Goal: Transaction & Acquisition: Purchase product/service

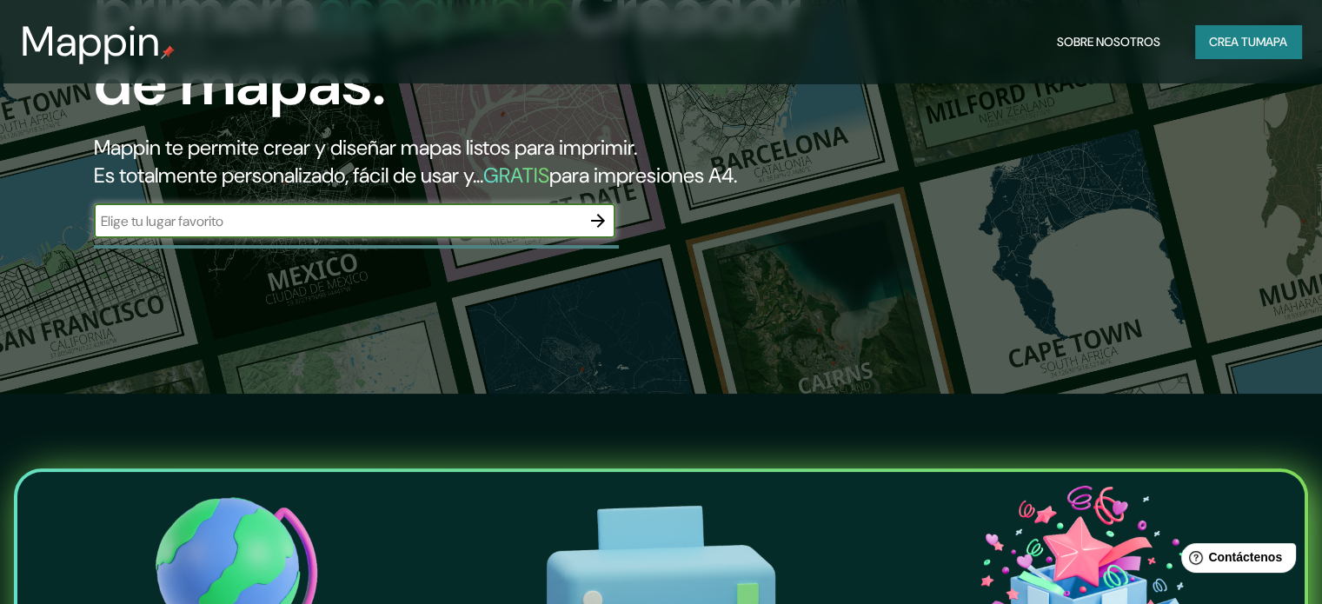
scroll to position [174, 0]
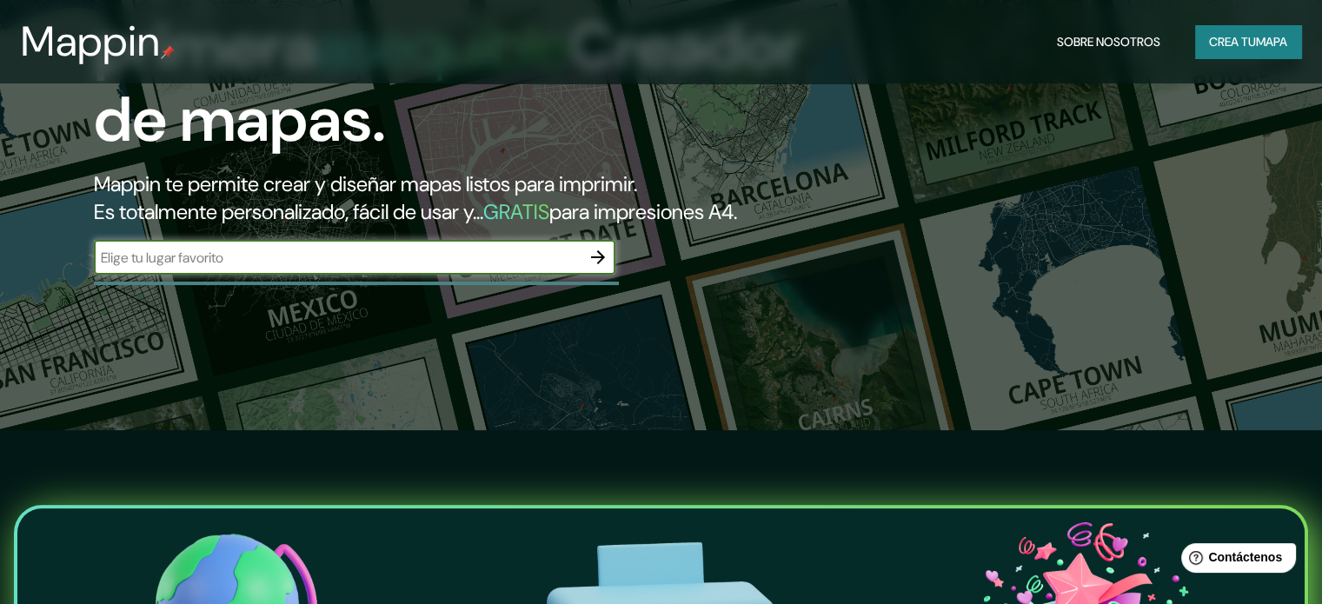
click at [1245, 30] on font "Crea tu" at bounding box center [1232, 41] width 47 height 23
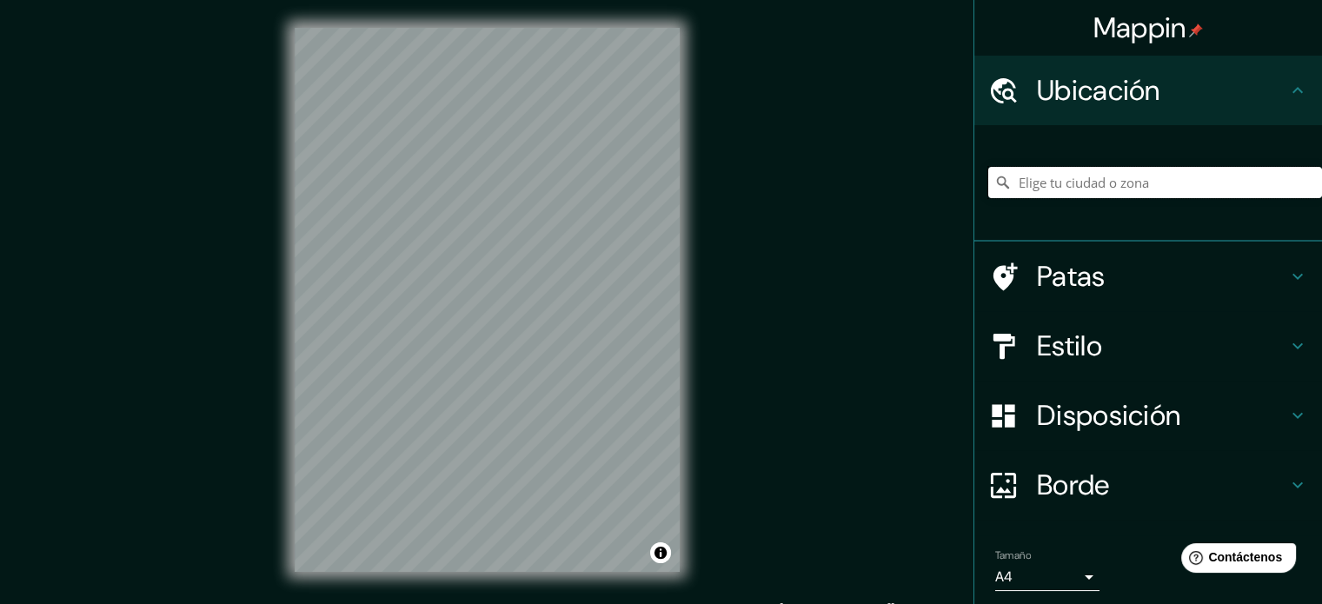
click at [1071, 183] on input "Elige tu ciudad o zona" at bounding box center [1155, 182] width 334 height 31
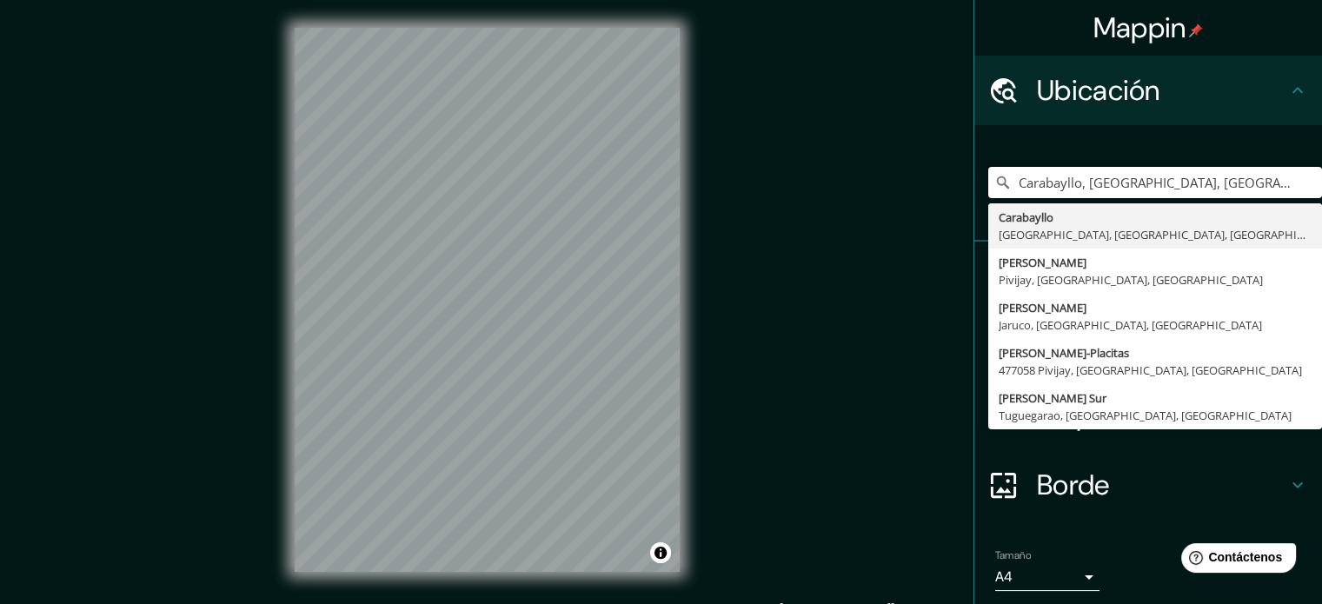
type input "Carabayllo, [GEOGRAPHIC_DATA], [GEOGRAPHIC_DATA], [GEOGRAPHIC_DATA]"
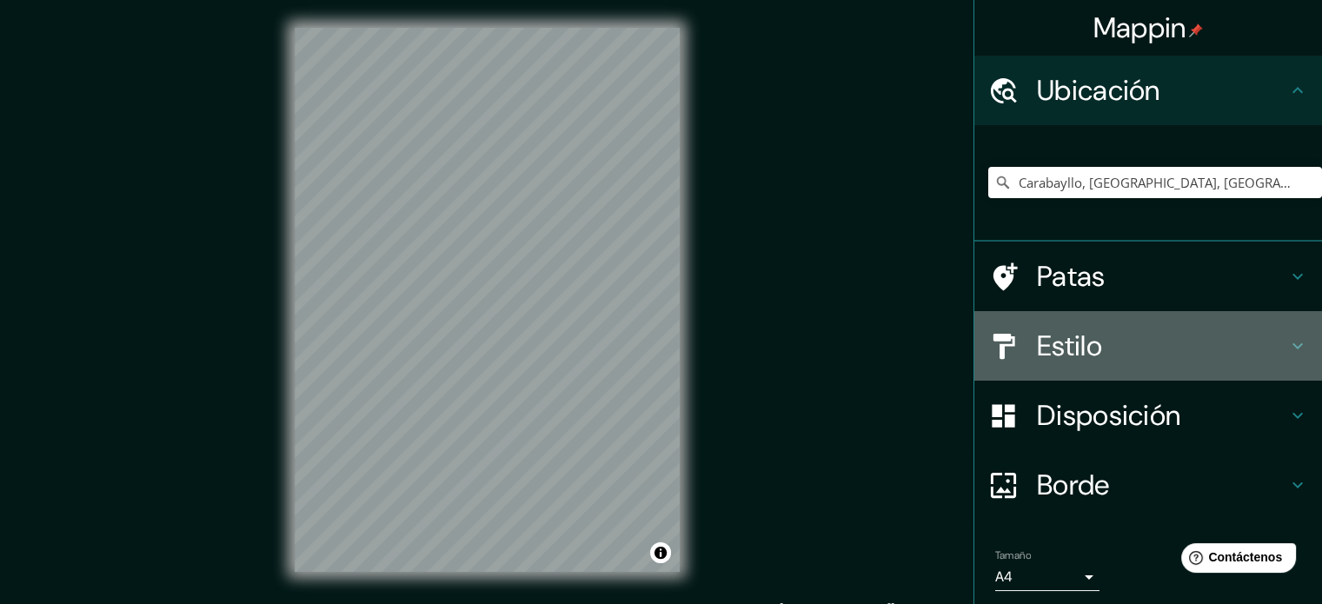
click at [1081, 336] on font "Estilo" at bounding box center [1069, 346] width 65 height 37
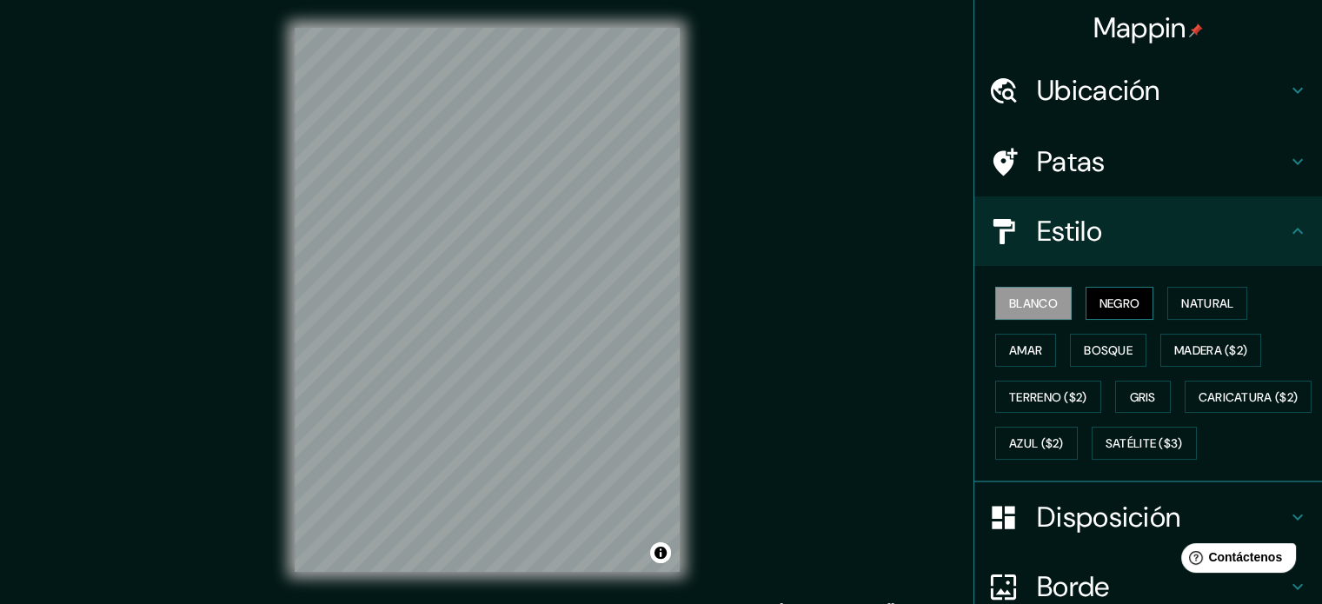
click at [1100, 302] on font "Negro" at bounding box center [1120, 304] width 41 height 16
click at [1189, 303] on font "Natural" at bounding box center [1207, 304] width 52 height 16
click at [1019, 294] on font "Blanco" at bounding box center [1033, 303] width 49 height 23
click at [1023, 350] on font "Amar" at bounding box center [1025, 351] width 33 height 16
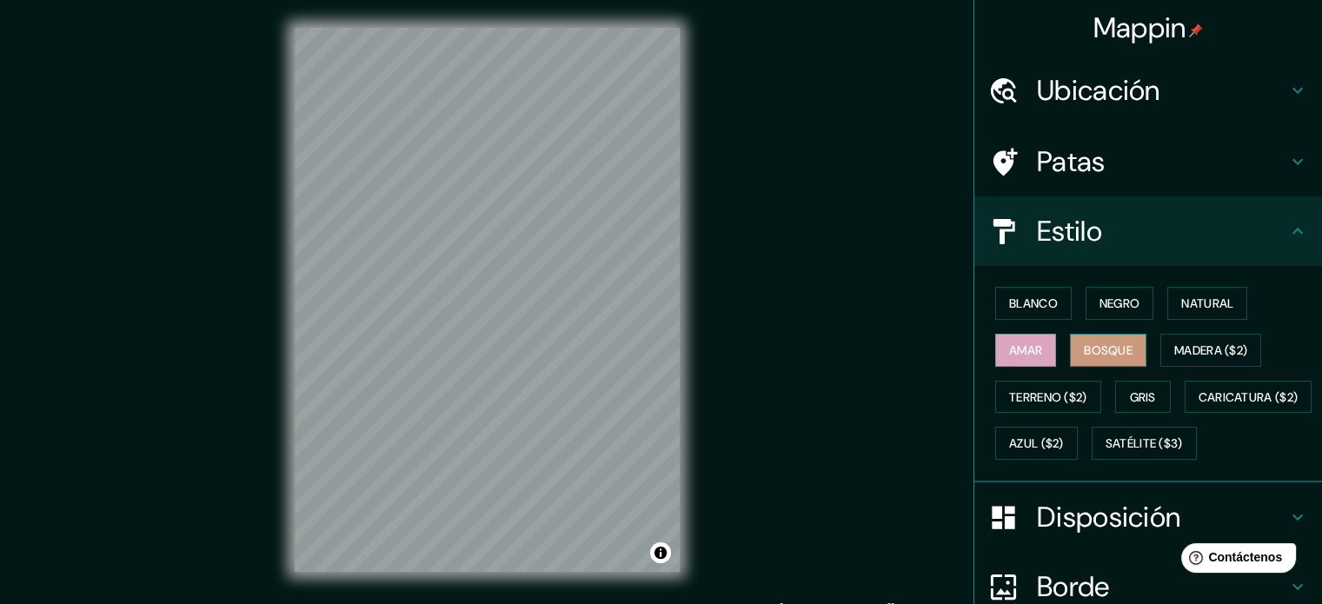
click at [1084, 340] on font "Bosque" at bounding box center [1108, 350] width 49 height 23
click at [1191, 339] on font "Madera ($2)" at bounding box center [1210, 350] width 73 height 23
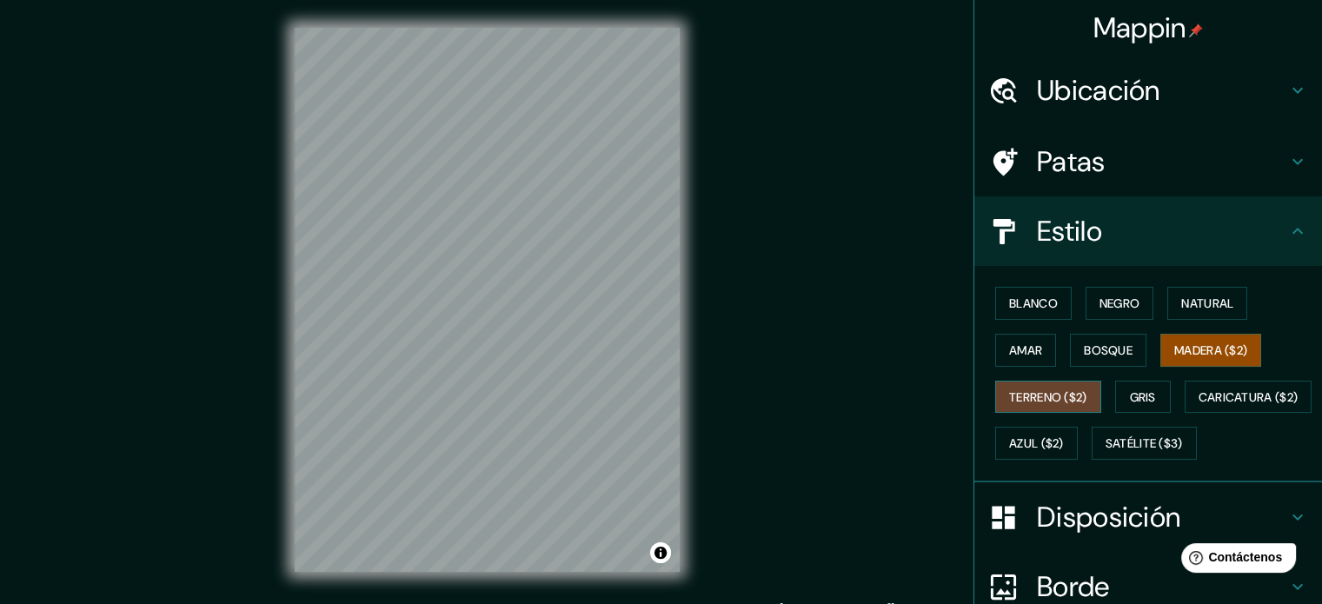
click at [1048, 386] on font "Terreno ($2)" at bounding box center [1048, 397] width 78 height 23
click at [1144, 396] on font "Gris" at bounding box center [1143, 397] width 26 height 16
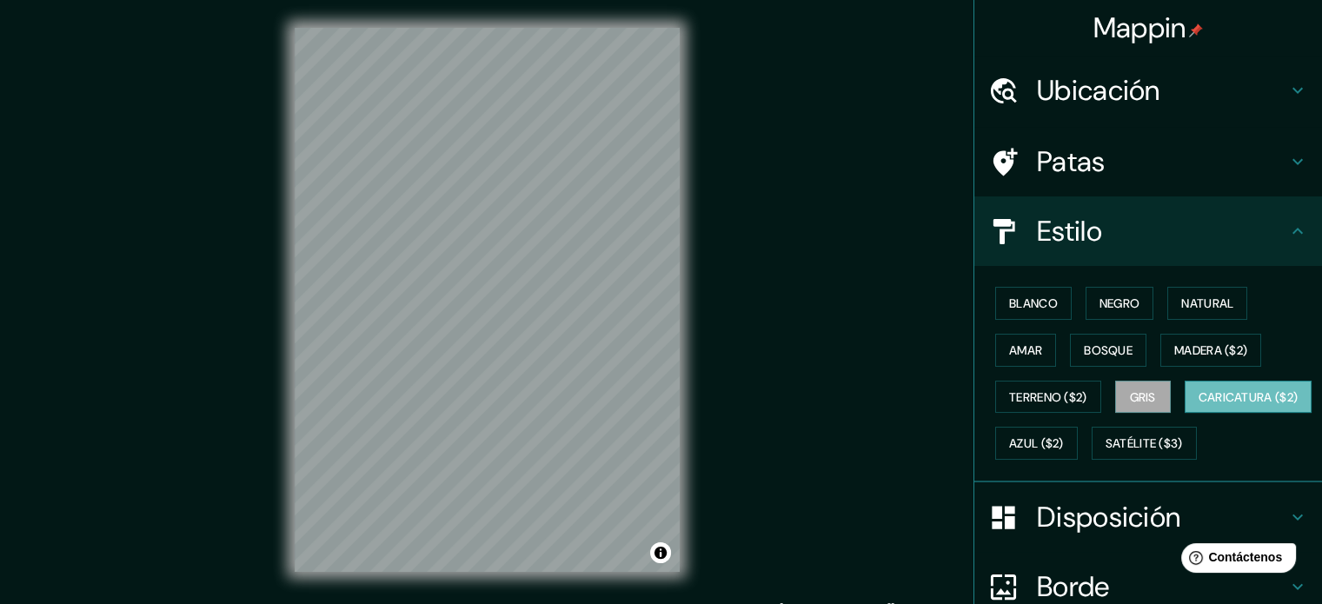
click at [1199, 405] on font "Caricatura ($2)" at bounding box center [1249, 397] width 100 height 16
click at [1064, 436] on font "Azul ($2)" at bounding box center [1036, 444] width 55 height 16
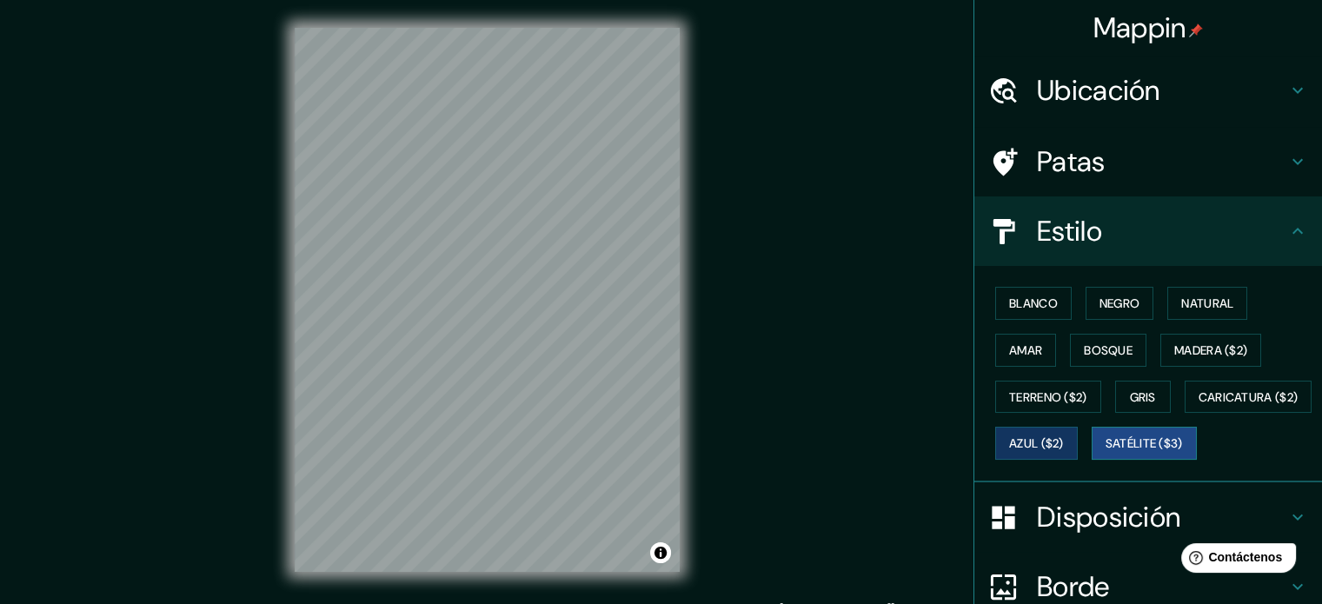
click at [1106, 452] on font "Satélite ($3)" at bounding box center [1144, 444] width 77 height 16
click at [1033, 314] on button "Blanco" at bounding box center [1033, 303] width 76 height 33
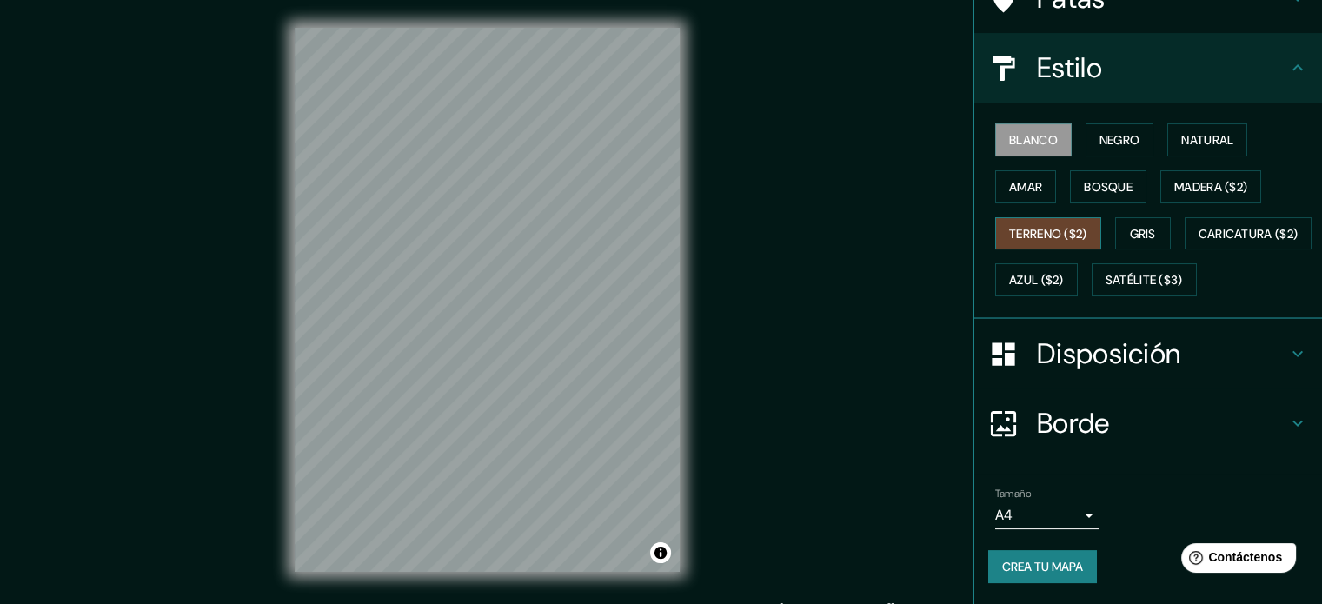
scroll to position [205, 0]
click at [1081, 426] on font "Borde" at bounding box center [1073, 423] width 73 height 37
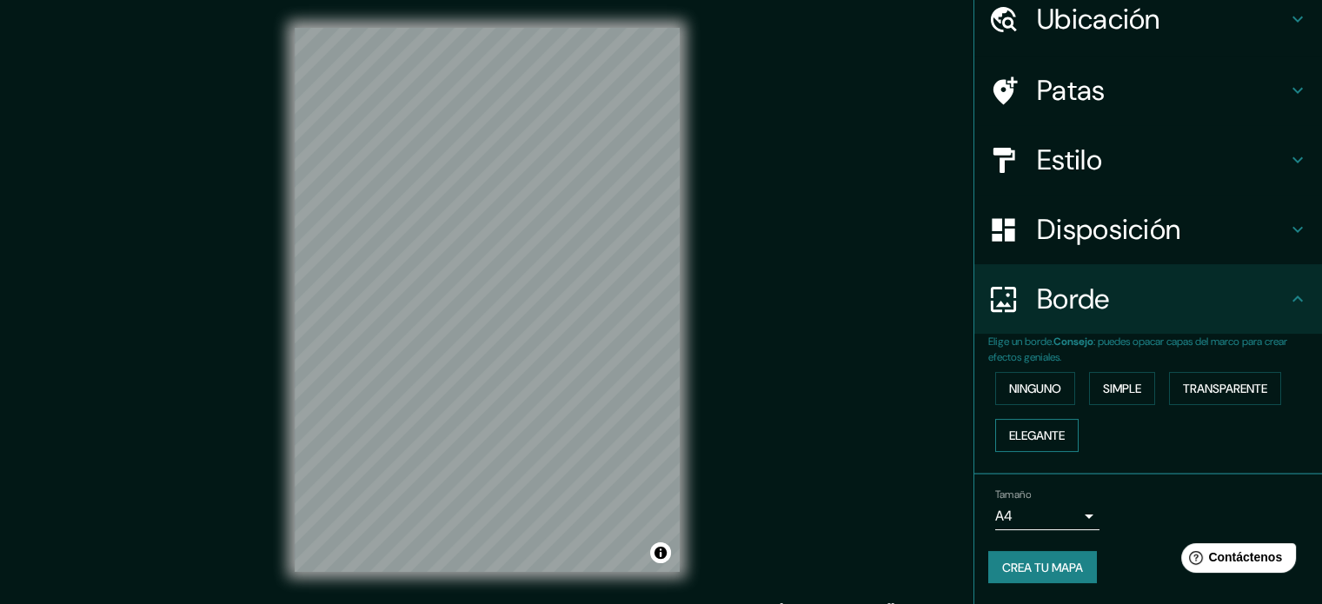
scroll to position [70, 0]
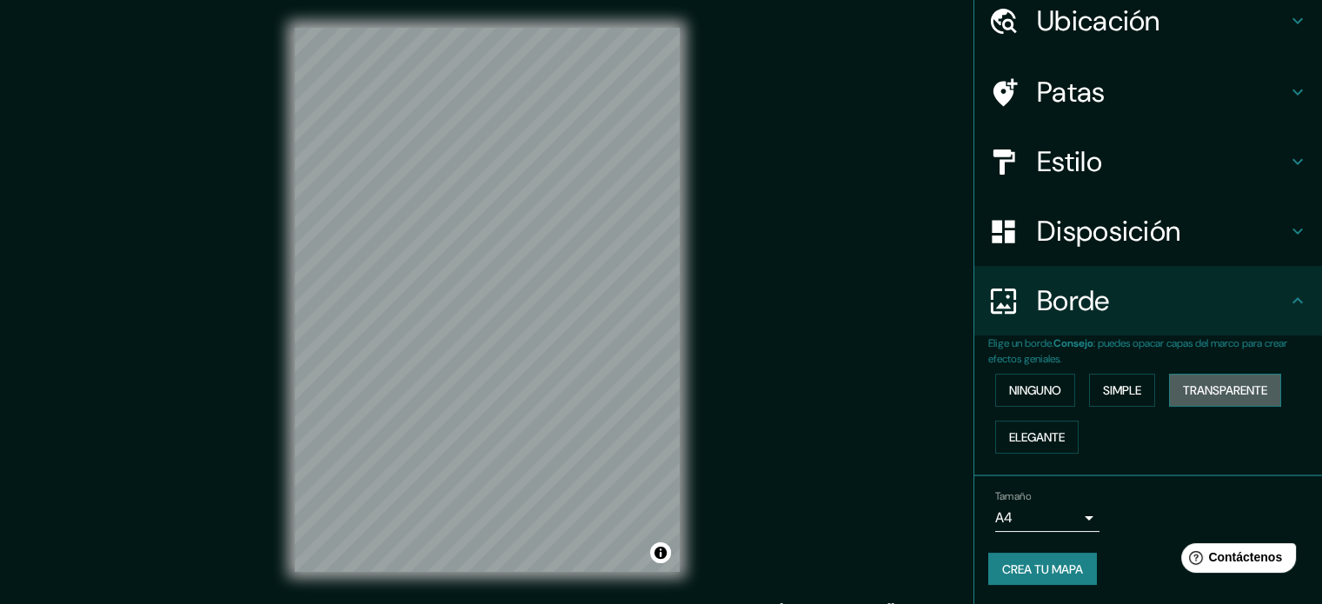
click at [1209, 383] on font "Transparente" at bounding box center [1225, 390] width 84 height 16
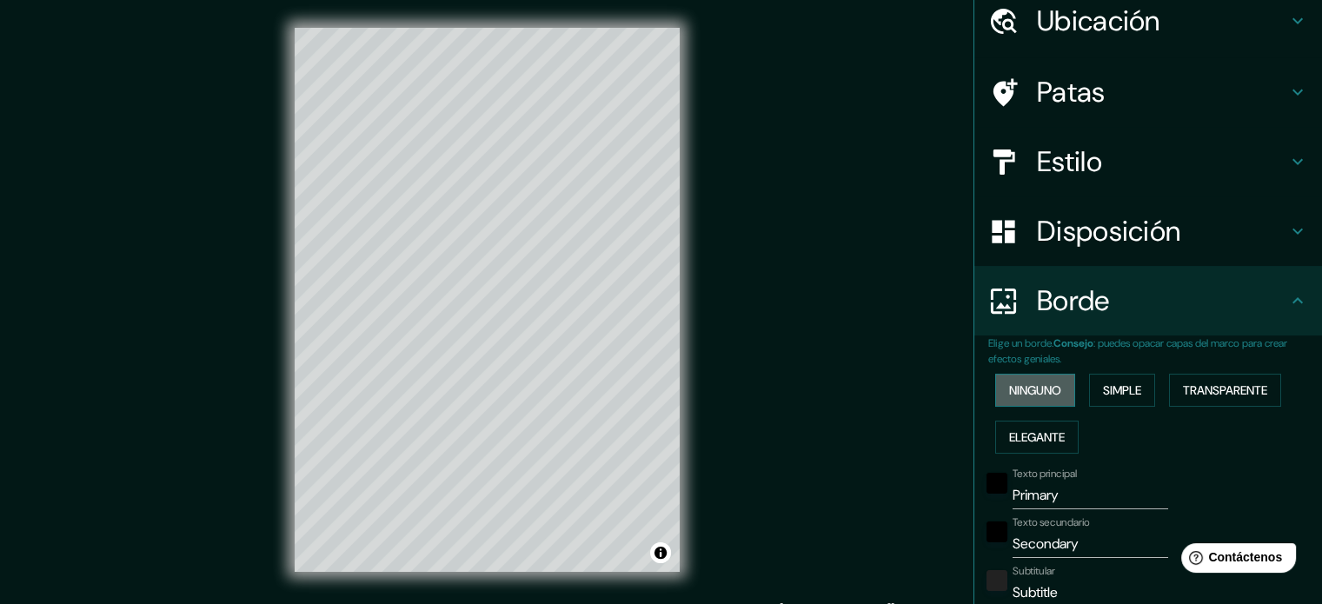
click at [1033, 383] on font "Ninguno" at bounding box center [1035, 390] width 52 height 16
